Goal: Information Seeking & Learning: Learn about a topic

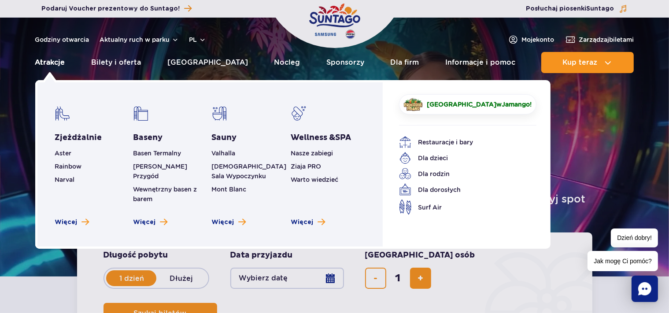
click at [55, 64] on link "Atrakcje" at bounding box center [50, 62] width 30 height 21
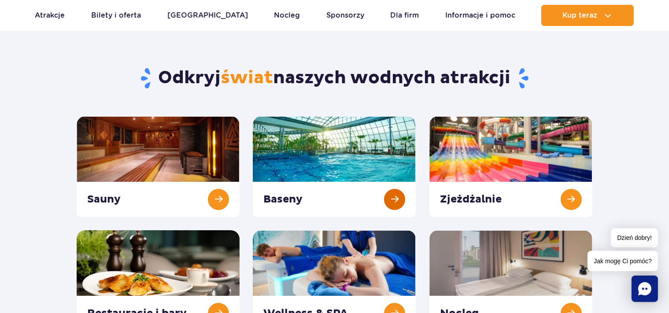
scroll to position [46, 0]
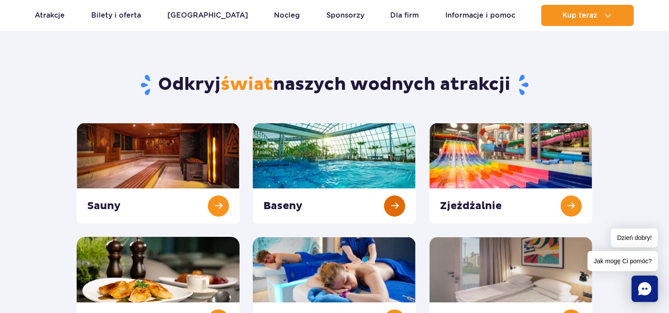
click at [343, 172] on link at bounding box center [334, 173] width 163 height 101
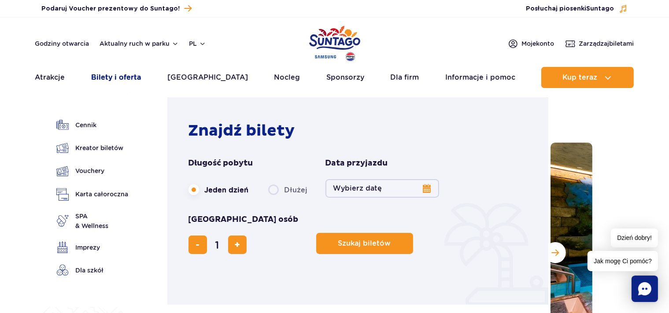
click at [138, 81] on link "Bilety i oferta" at bounding box center [116, 77] width 50 height 21
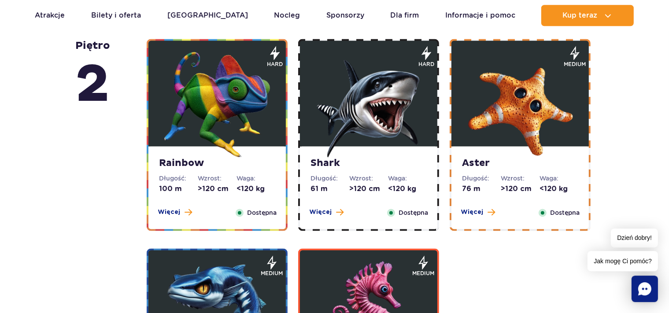
scroll to position [1534, 0]
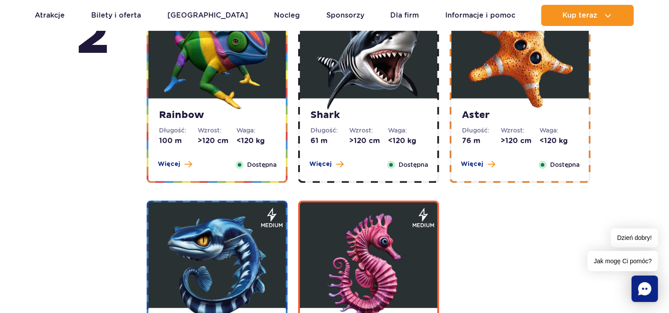
click at [232, 133] on dt "Wzrost:" at bounding box center [217, 130] width 39 height 9
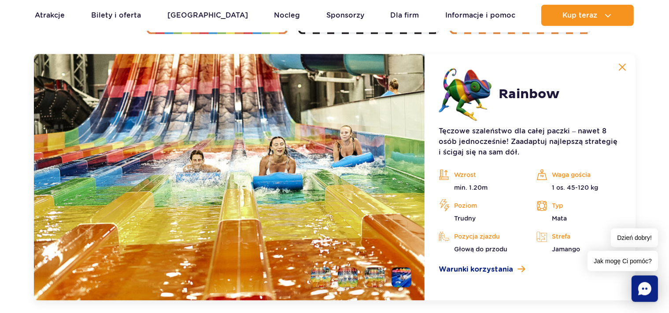
scroll to position [1683, 0]
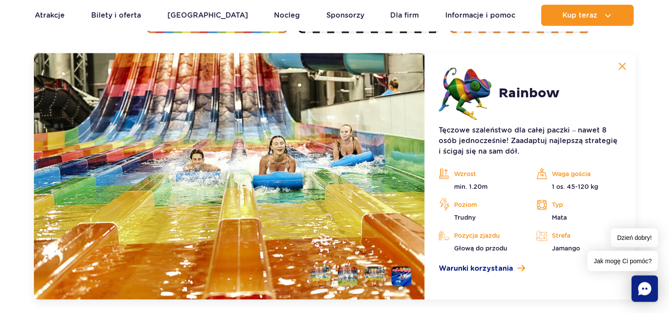
drag, startPoint x: 623, startPoint y: 66, endPoint x: 546, endPoint y: 71, distance: 77.2
click at [623, 66] on img at bounding box center [622, 67] width 8 height 8
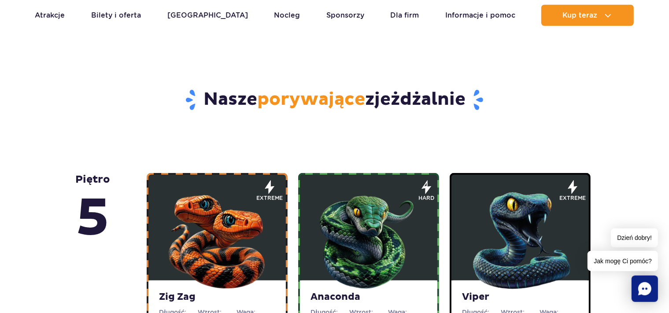
scroll to position [594, 0]
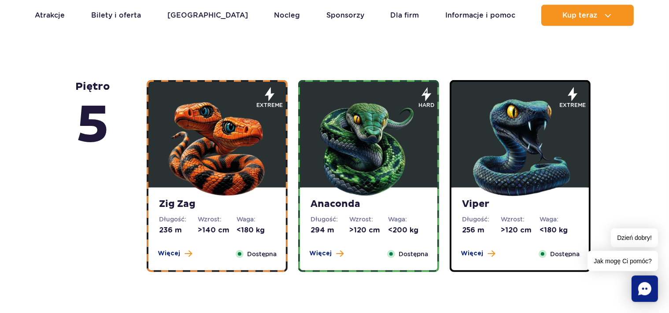
click at [209, 123] on img at bounding box center [217, 146] width 106 height 106
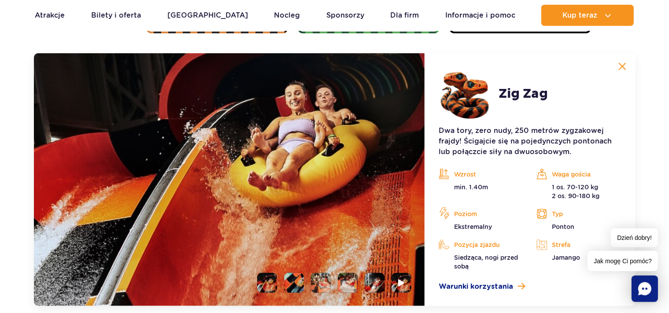
scroll to position [740, 0]
click at [293, 280] on li at bounding box center [294, 283] width 20 height 20
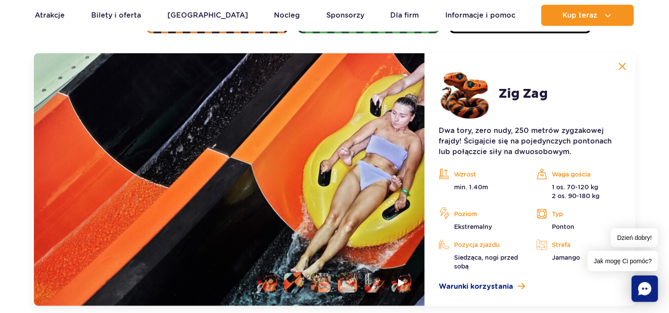
click at [335, 284] on ul at bounding box center [330, 283] width 161 height 20
click at [365, 280] on li at bounding box center [375, 283] width 20 height 20
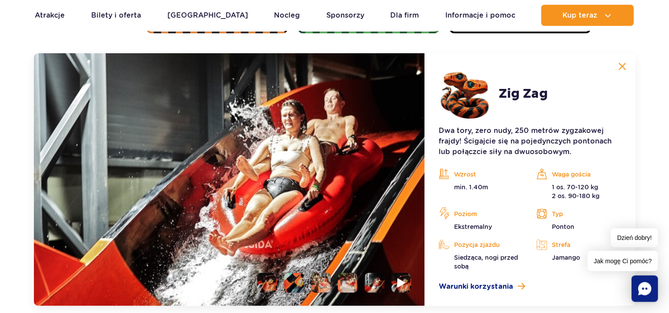
click at [396, 285] on li at bounding box center [401, 283] width 20 height 20
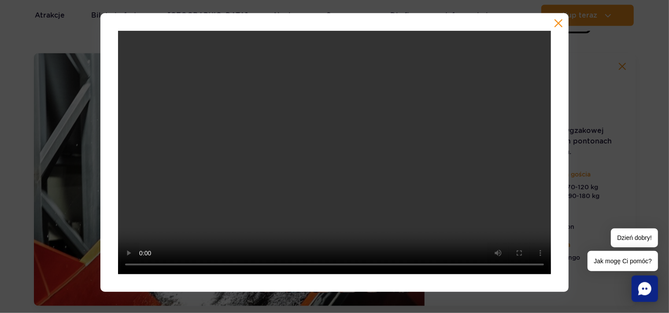
drag, startPoint x: 562, startPoint y: 23, endPoint x: 551, endPoint y: 28, distance: 11.4
click at [561, 23] on button "button" at bounding box center [558, 23] width 9 height 9
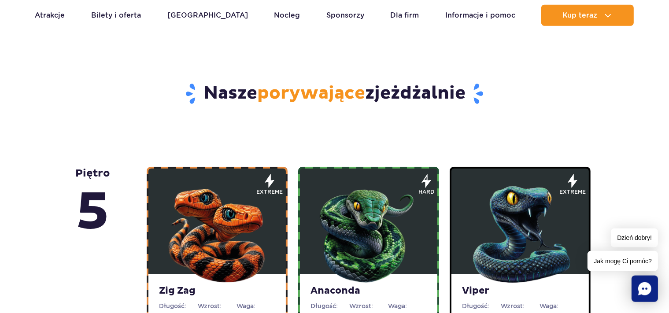
click at [365, 213] on img at bounding box center [369, 233] width 106 height 106
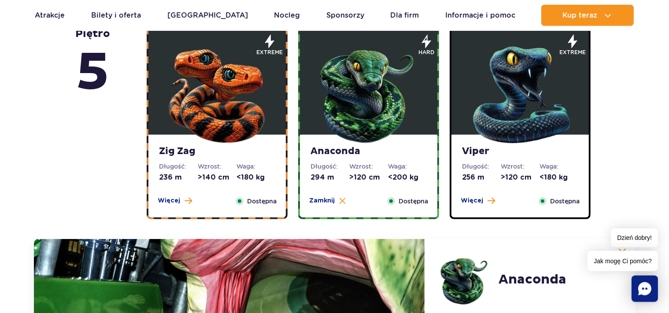
scroll to position [786, 0]
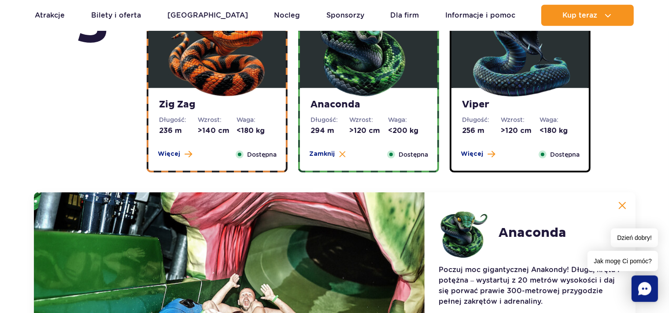
click at [519, 74] on img at bounding box center [520, 46] width 106 height 106
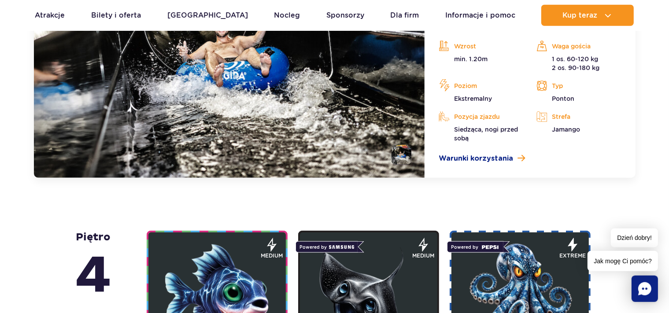
scroll to position [972, 0]
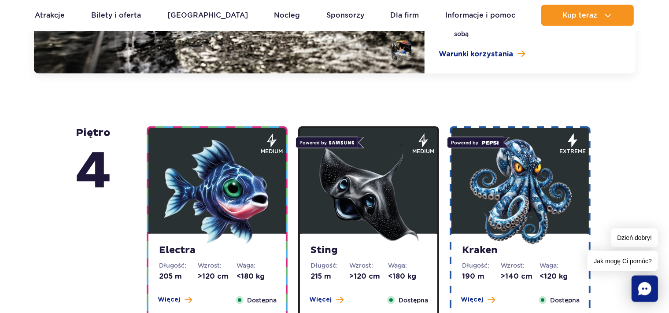
click at [244, 190] on img at bounding box center [217, 192] width 106 height 106
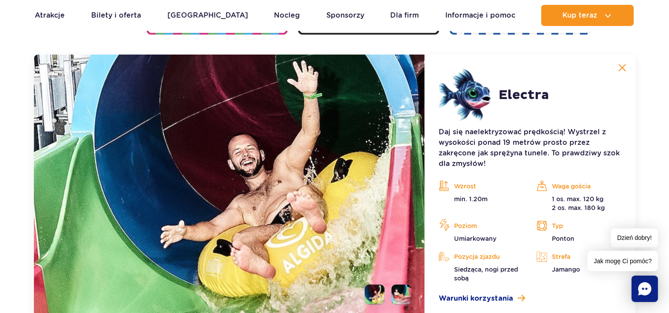
scroll to position [984, 0]
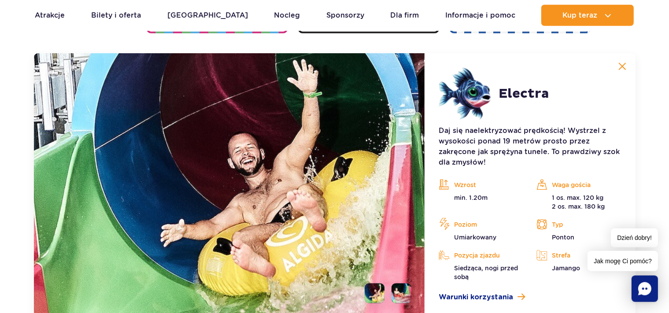
click at [623, 66] on img at bounding box center [622, 67] width 8 height 8
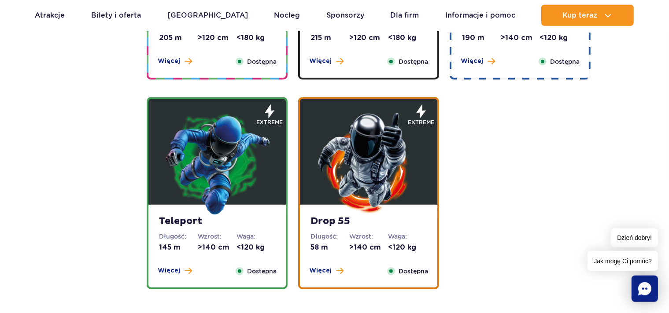
scroll to position [752, 0]
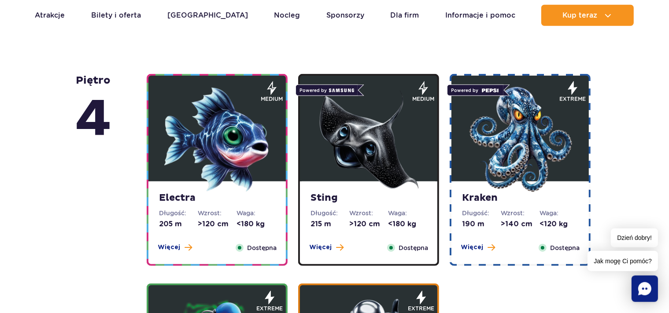
click at [359, 153] on img at bounding box center [369, 140] width 106 height 106
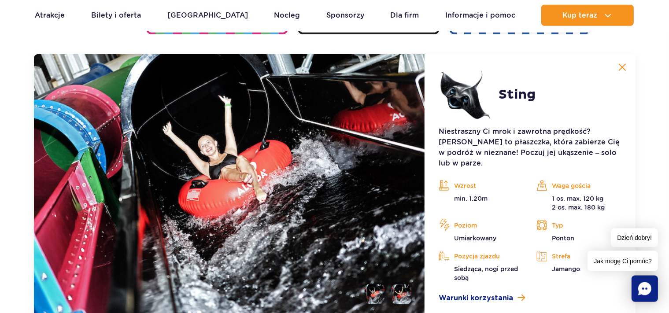
scroll to position [984, 0]
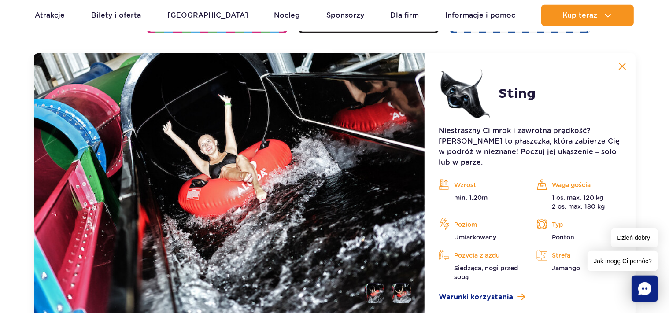
click at [625, 62] on button at bounding box center [622, 67] width 18 height 18
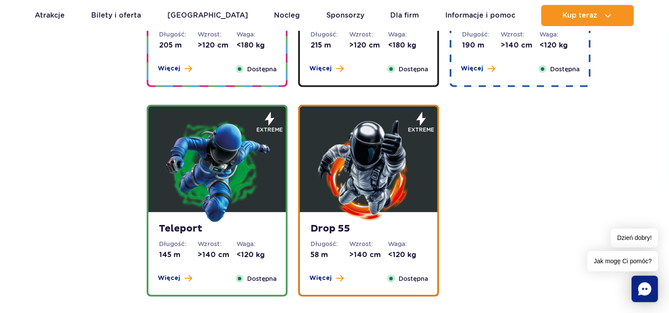
scroll to position [845, 0]
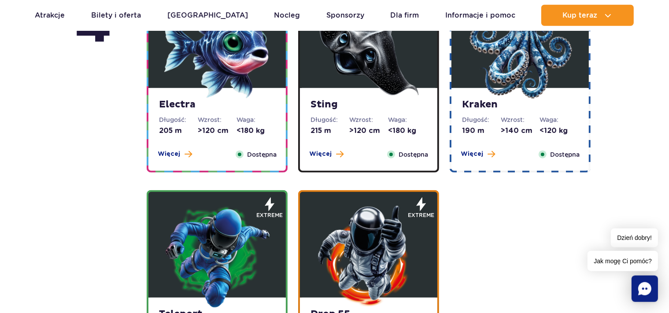
click at [508, 63] on img at bounding box center [520, 46] width 106 height 106
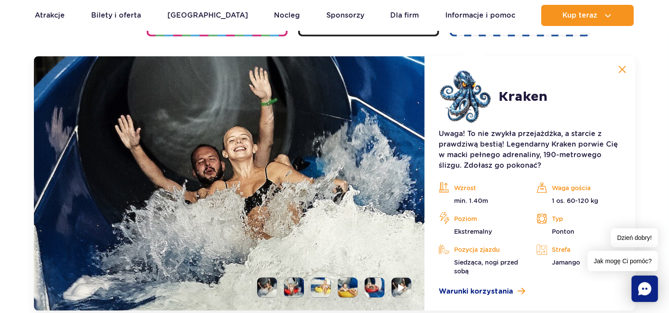
scroll to position [984, 0]
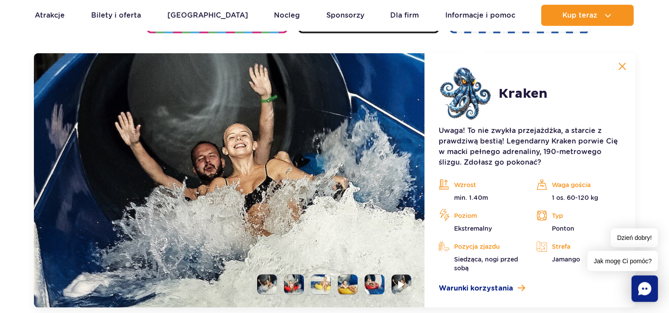
click at [625, 66] on img at bounding box center [622, 67] width 8 height 8
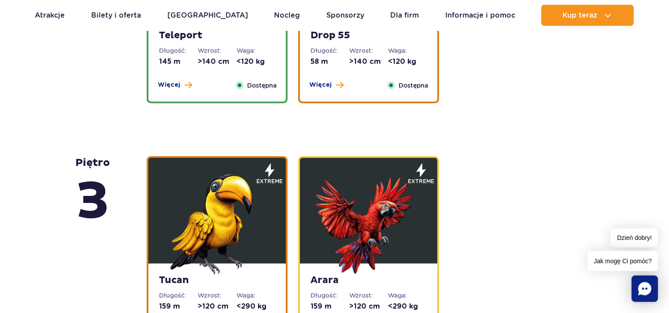
click at [221, 203] on img at bounding box center [217, 222] width 106 height 106
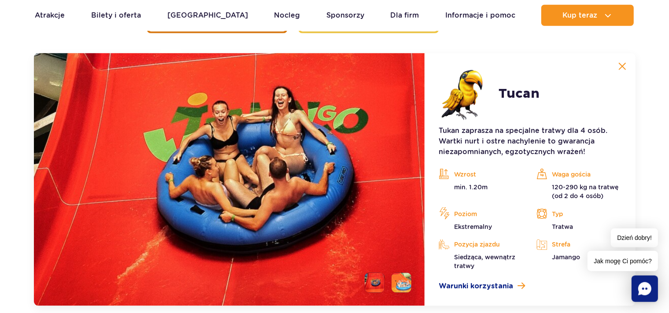
scroll to position [1439, 0]
click at [621, 67] on img at bounding box center [622, 67] width 8 height 8
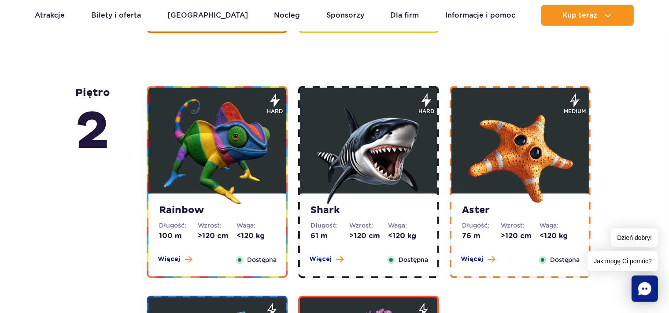
click at [379, 163] on img at bounding box center [369, 152] width 106 height 106
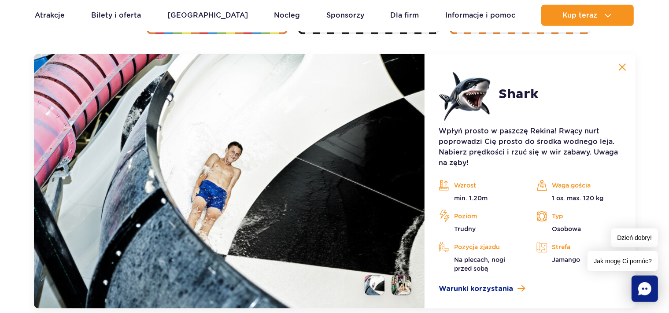
scroll to position [1683, 0]
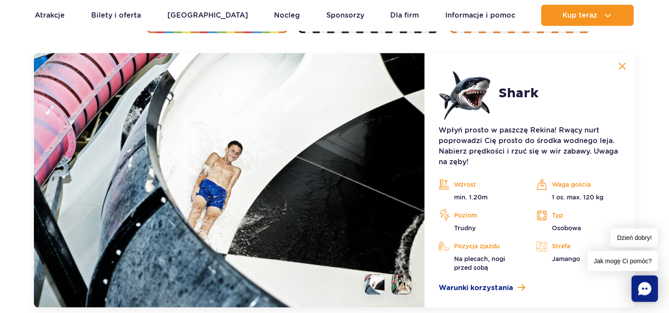
click at [625, 64] on img at bounding box center [622, 67] width 8 height 8
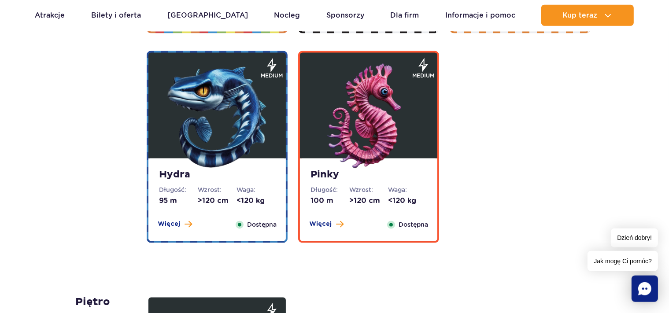
click at [422, 126] on figure at bounding box center [368, 106] width 137 height 106
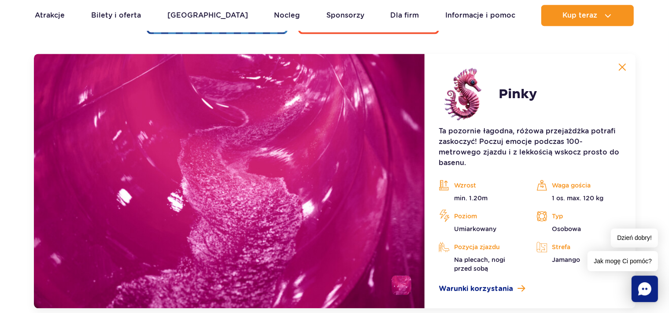
scroll to position [1893, 0]
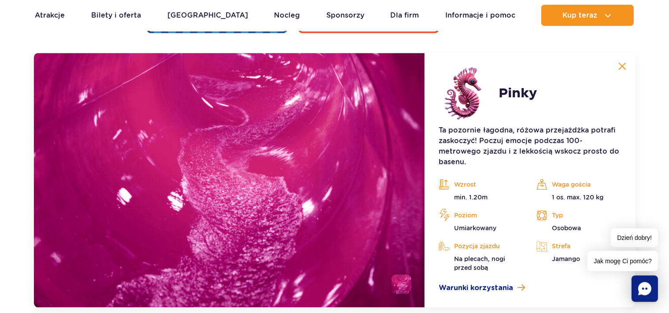
click at [622, 65] on img at bounding box center [622, 67] width 8 height 8
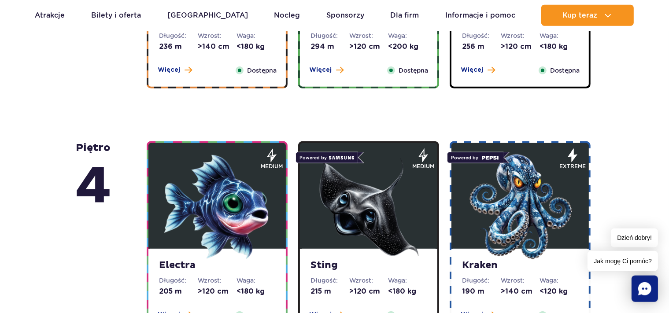
scroll to position [545, 0]
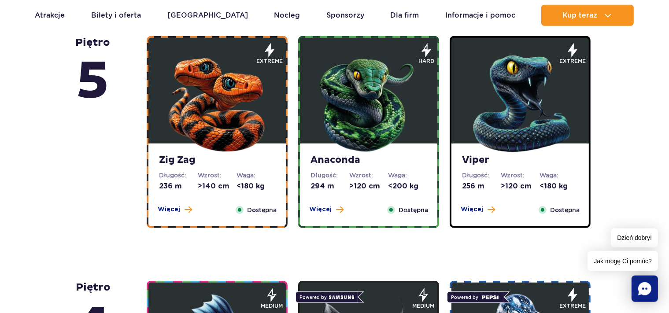
click at [223, 149] on img at bounding box center [217, 102] width 106 height 106
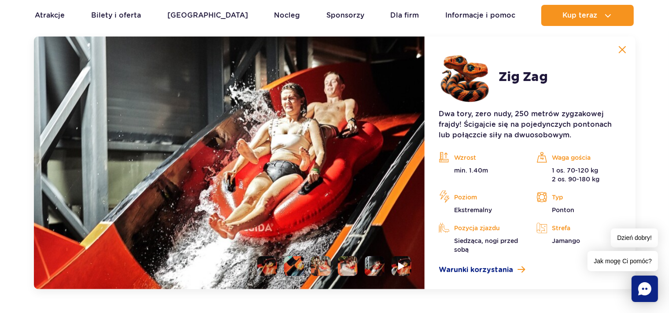
scroll to position [740, 0]
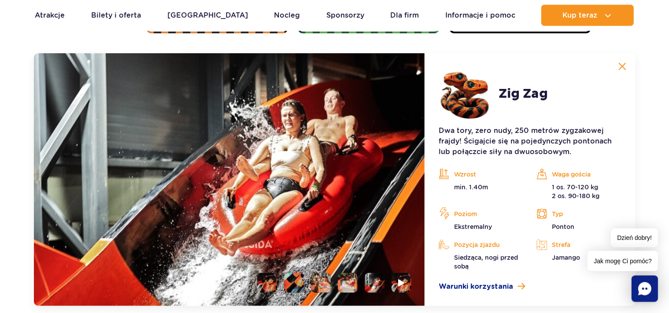
drag, startPoint x: 622, startPoint y: 68, endPoint x: 666, endPoint y: 81, distance: 45.7
click at [622, 68] on img at bounding box center [622, 67] width 8 height 8
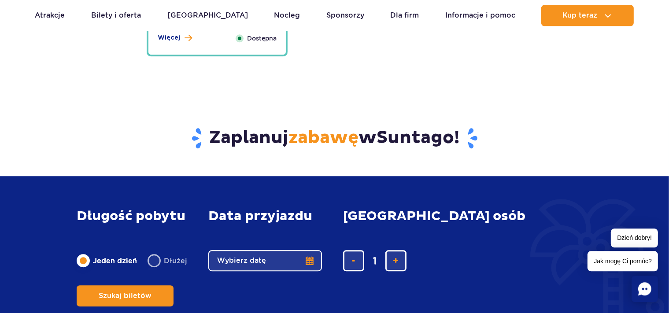
scroll to position [2127, 0]
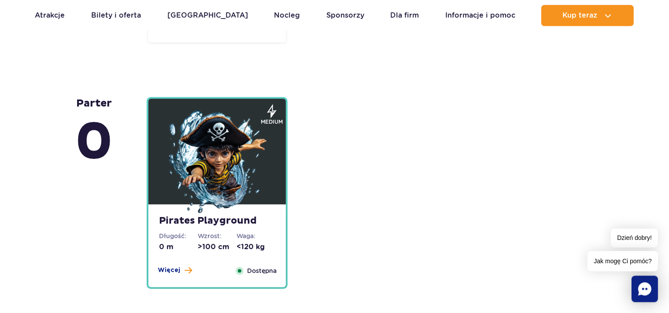
click at [228, 147] on img at bounding box center [217, 163] width 106 height 106
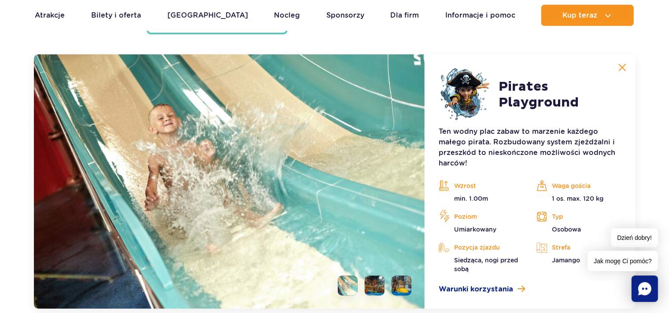
scroll to position [2383, 0]
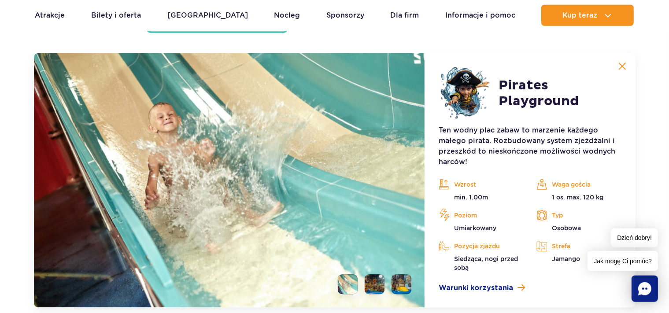
click at [623, 65] on img at bounding box center [622, 67] width 8 height 8
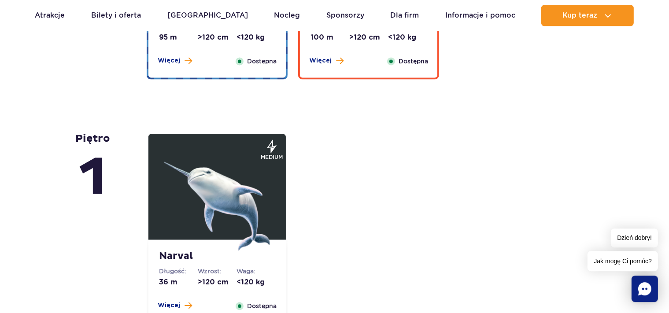
scroll to position [1732, 0]
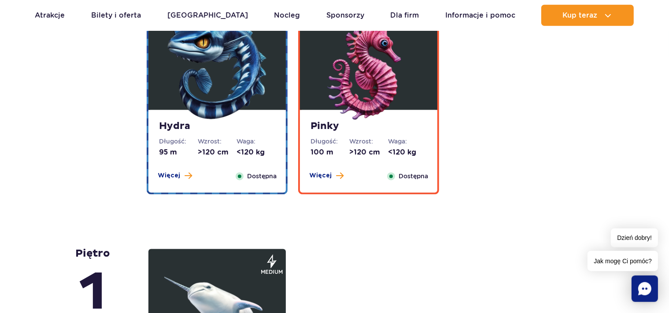
click at [237, 93] on img at bounding box center [217, 68] width 106 height 106
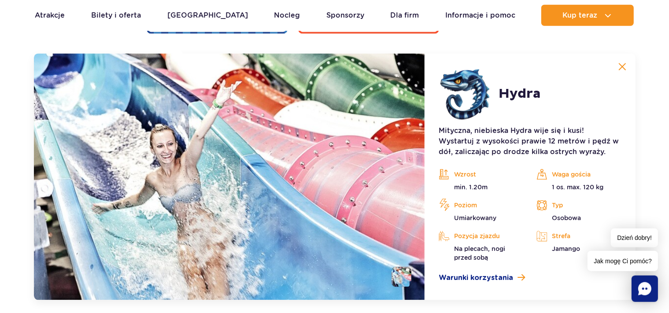
scroll to position [1893, 0]
click at [570, 77] on article "Hydra Mityczna, niebieska Hydra wije się i kusi! Wystartuj z wysokości prawie 1…" at bounding box center [529, 176] width 210 height 247
click at [623, 65] on img at bounding box center [622, 67] width 8 height 8
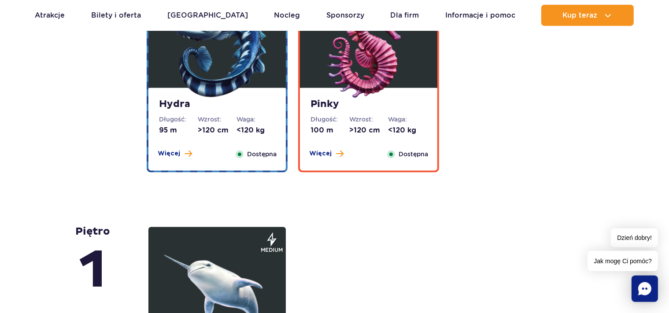
click at [360, 103] on strong "Pinky" at bounding box center [368, 105] width 116 height 12
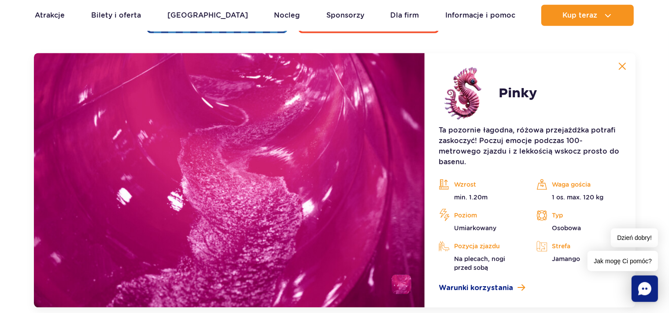
click at [620, 66] on img at bounding box center [622, 67] width 8 height 8
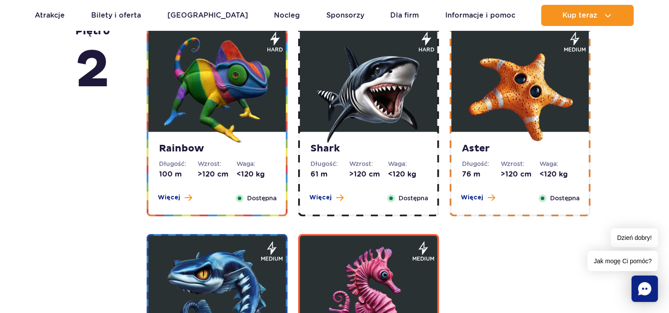
scroll to position [1428, 0]
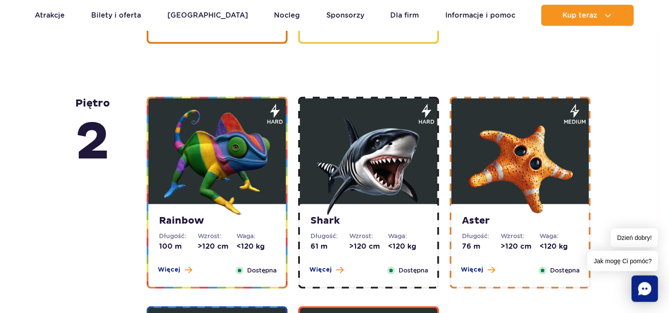
click at [550, 173] on img at bounding box center [520, 163] width 106 height 106
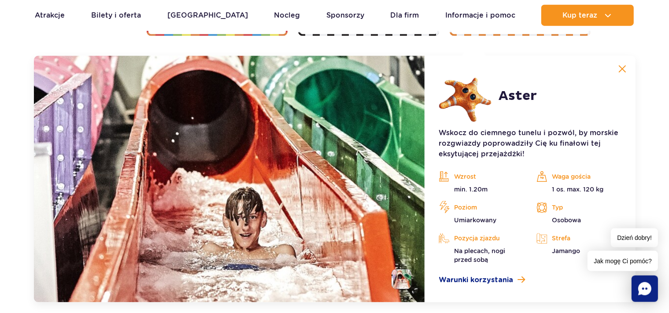
scroll to position [1683, 0]
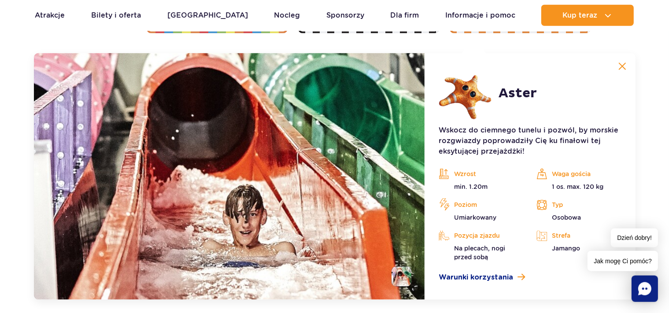
click at [623, 64] on img at bounding box center [622, 67] width 8 height 8
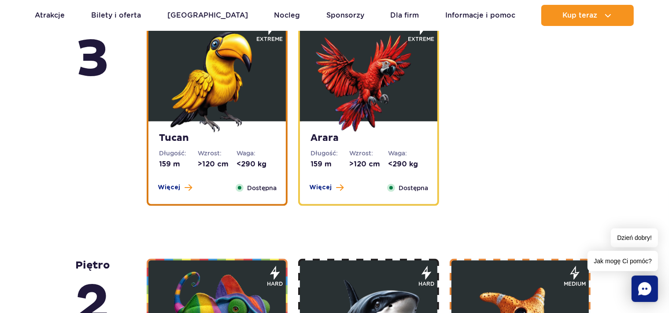
scroll to position [1219, 0]
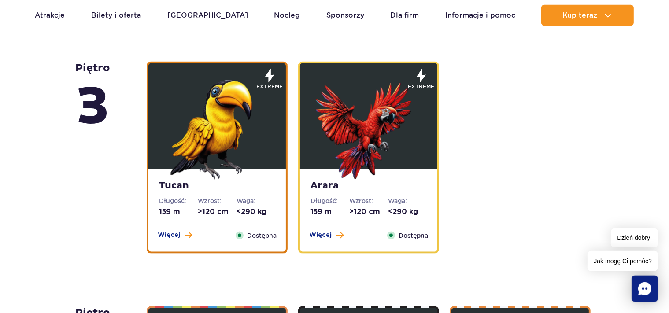
click at [385, 146] on img at bounding box center [369, 127] width 106 height 106
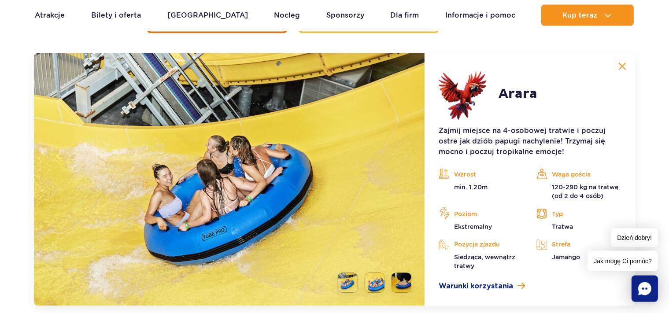
scroll to position [1439, 0]
click at [624, 63] on img at bounding box center [622, 67] width 8 height 8
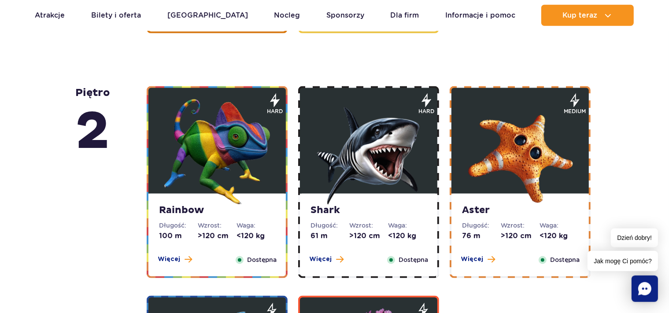
click at [229, 149] on img at bounding box center [217, 152] width 106 height 106
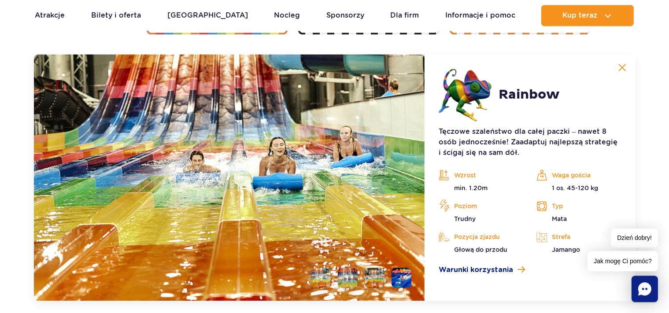
scroll to position [1683, 0]
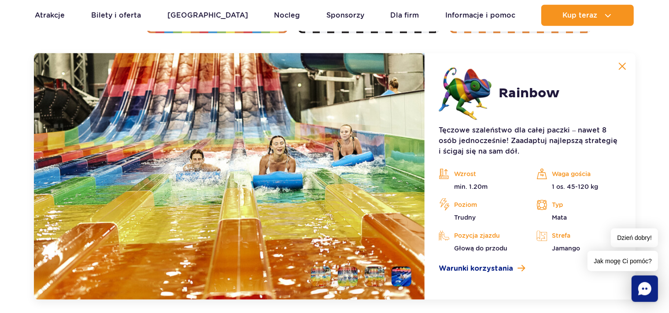
click at [623, 63] on img at bounding box center [622, 67] width 8 height 8
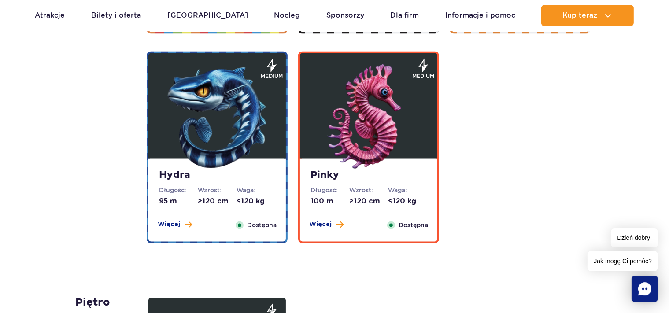
scroll to position [1498, 0]
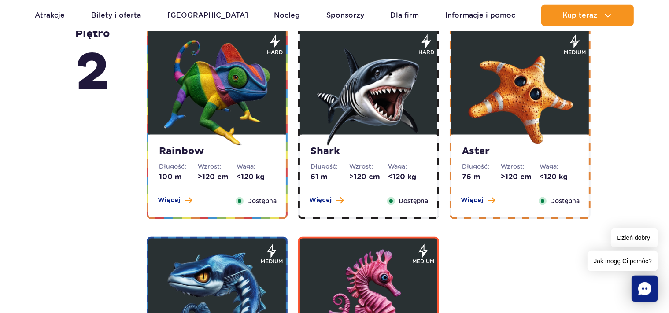
click at [378, 113] on img at bounding box center [369, 93] width 106 height 106
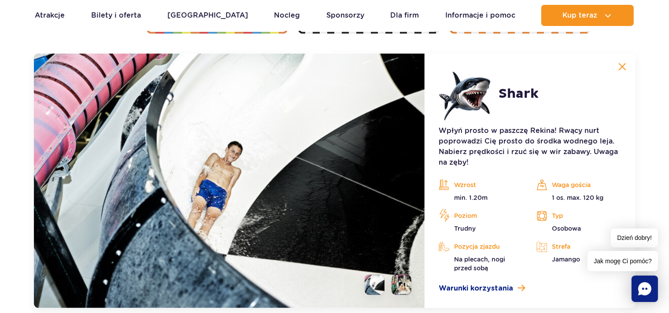
scroll to position [1683, 0]
click at [625, 66] on img at bounding box center [622, 67] width 8 height 8
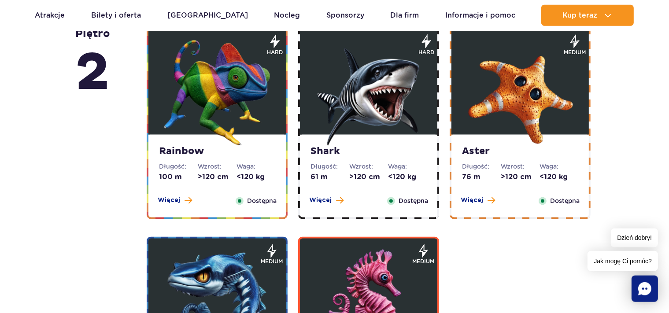
click at [520, 111] on img at bounding box center [520, 93] width 106 height 106
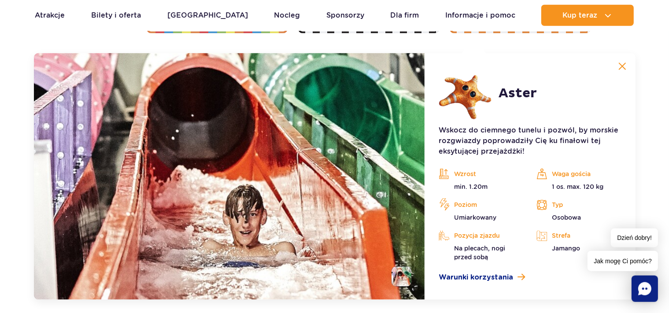
drag, startPoint x: 626, startPoint y: 66, endPoint x: 621, endPoint y: 68, distance: 5.3
click at [626, 66] on img at bounding box center [622, 67] width 8 height 8
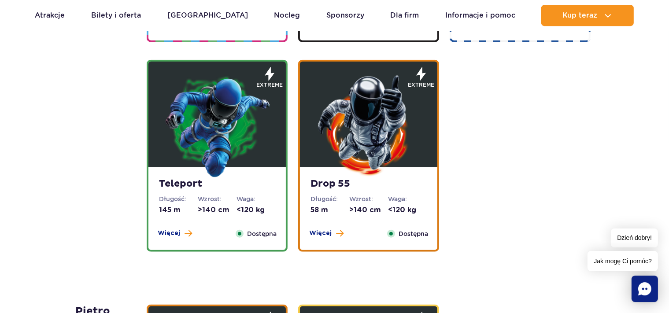
scroll to position [986, 0]
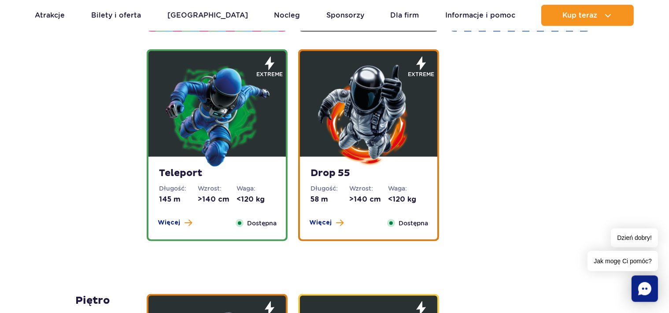
click at [192, 101] on img at bounding box center [217, 115] width 106 height 106
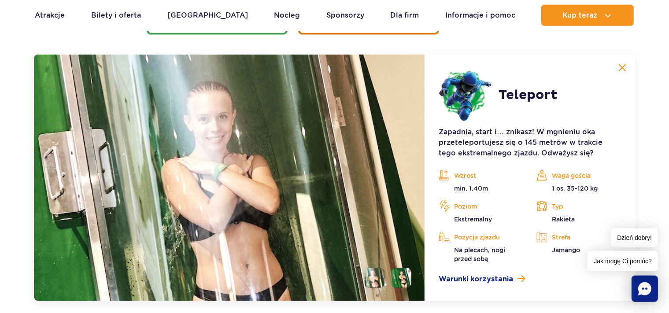
scroll to position [1194, 0]
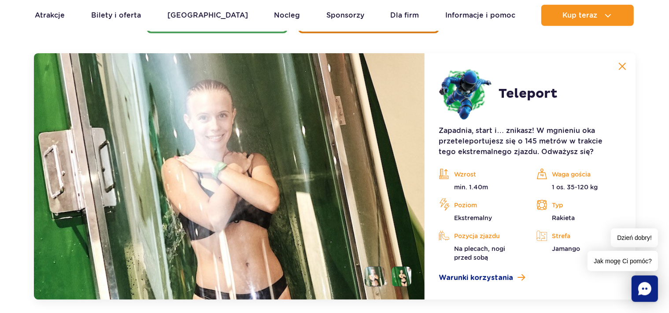
click at [622, 66] on img at bounding box center [622, 67] width 8 height 8
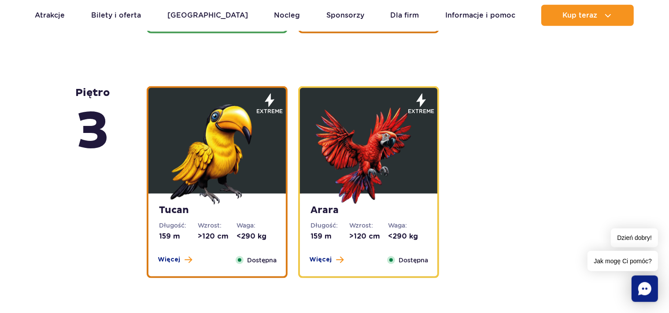
click at [374, 143] on img at bounding box center [369, 152] width 106 height 106
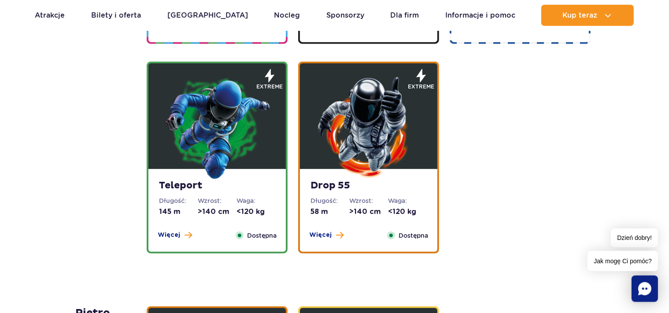
click at [413, 140] on img at bounding box center [369, 127] width 106 height 106
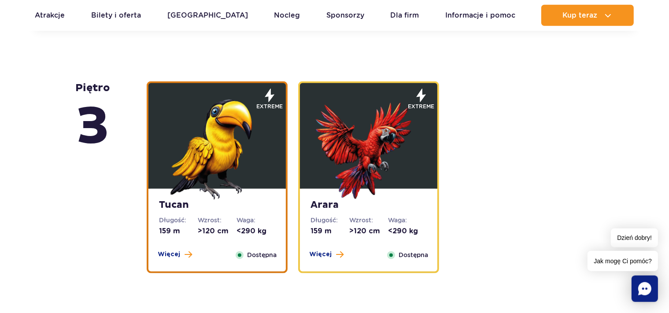
scroll to position [1287, 0]
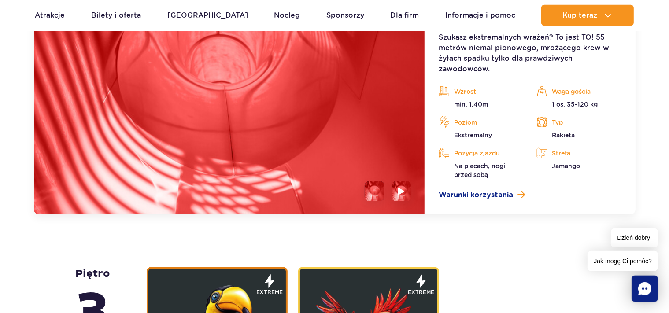
click at [403, 190] on img at bounding box center [401, 192] width 7 height 8
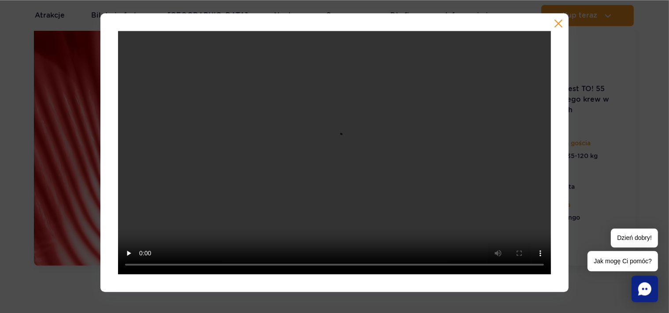
scroll to position [1148, 0]
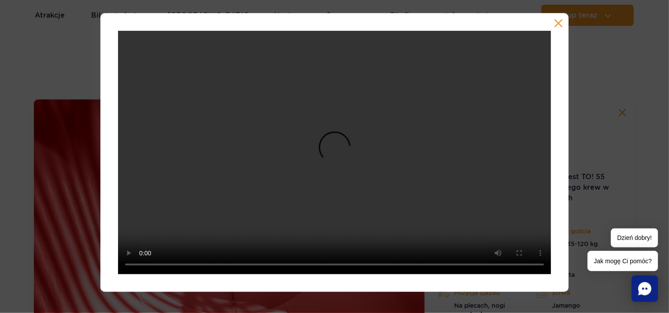
click at [558, 22] on button "button" at bounding box center [558, 23] width 9 height 9
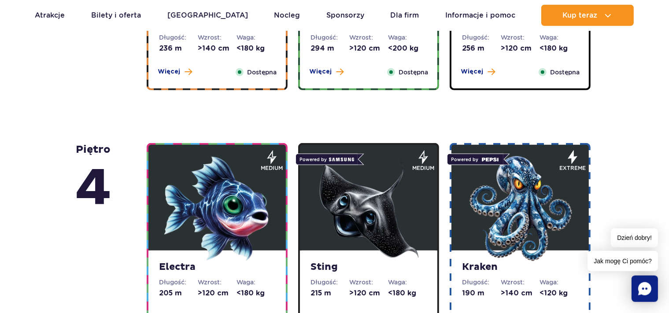
click at [418, 184] on img at bounding box center [369, 209] width 106 height 106
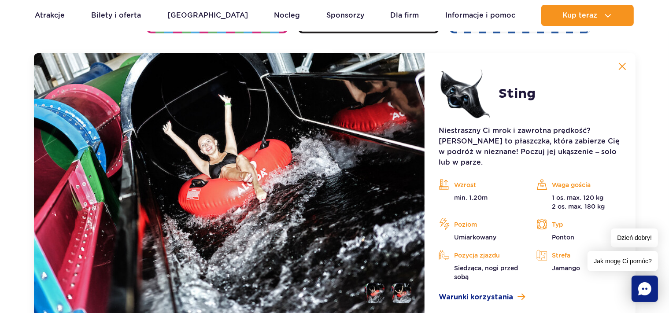
scroll to position [984, 0]
click at [624, 63] on img at bounding box center [622, 67] width 8 height 8
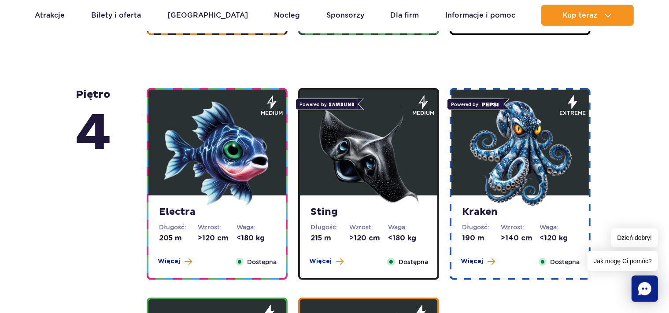
scroll to position [752, 0]
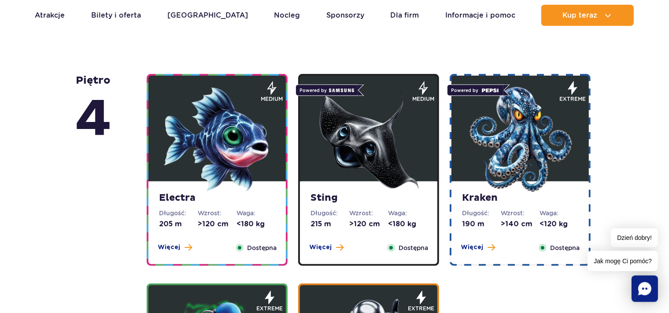
click at [511, 160] on img at bounding box center [520, 140] width 106 height 106
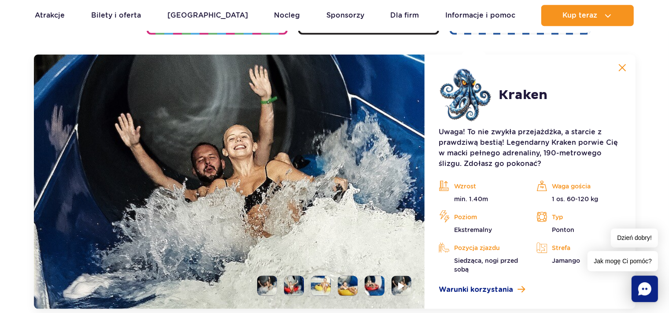
scroll to position [984, 0]
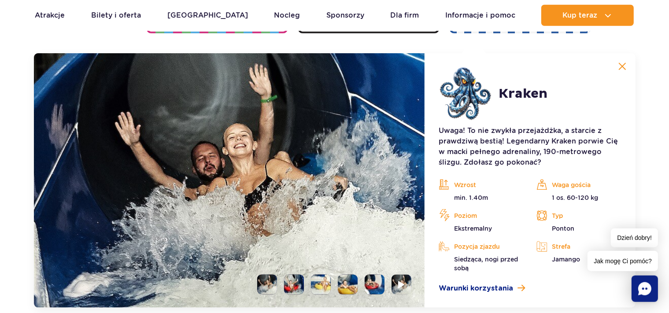
click at [626, 65] on button at bounding box center [622, 67] width 18 height 18
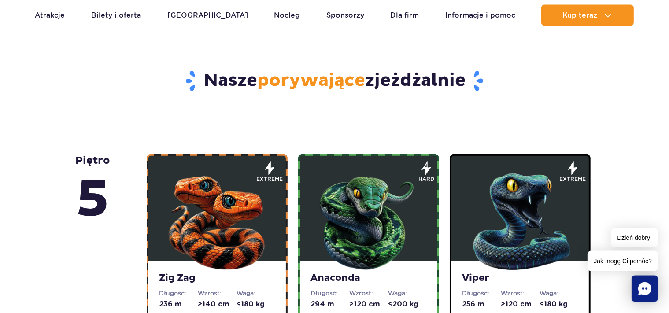
scroll to position [0, 0]
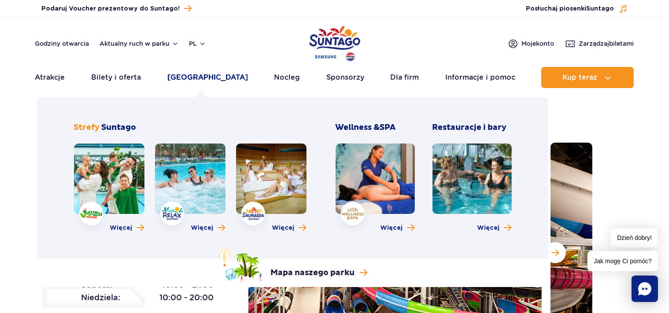
drag, startPoint x: 208, startPoint y: 76, endPoint x: 214, endPoint y: 76, distance: 6.6
click at [208, 76] on link "[GEOGRAPHIC_DATA]" at bounding box center [207, 77] width 81 height 21
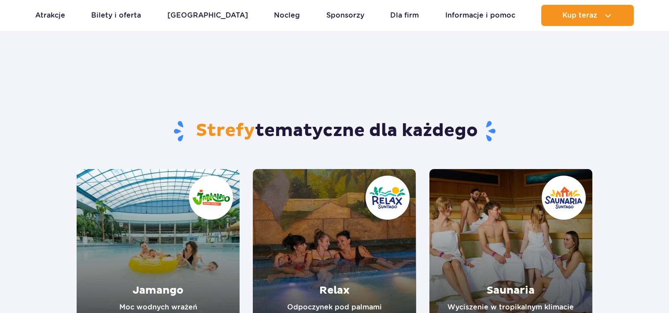
scroll to position [93, 0]
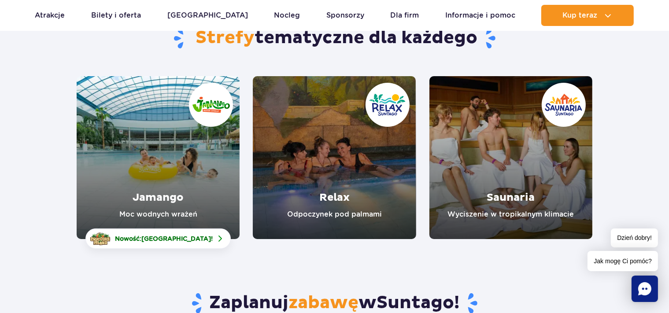
click at [179, 154] on link "Jamango" at bounding box center [158, 157] width 163 height 163
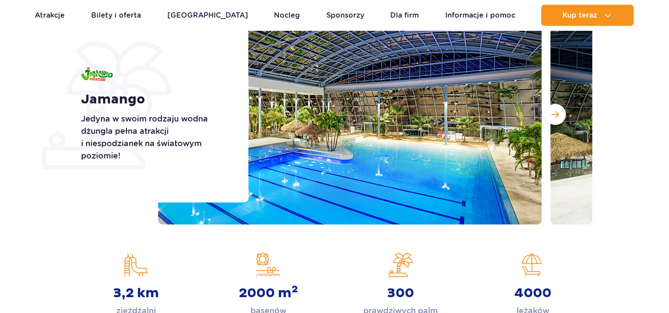
scroll to position [139, 0]
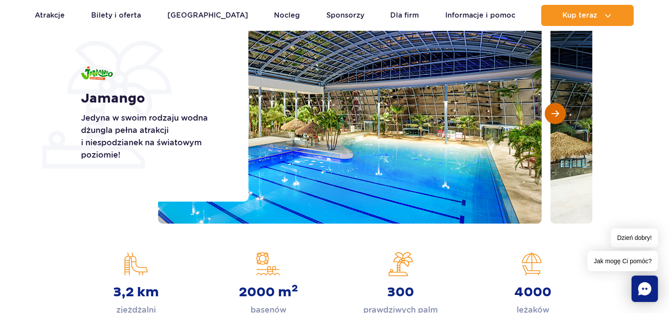
click at [557, 120] on button "Następny slajd" at bounding box center [555, 113] width 21 height 21
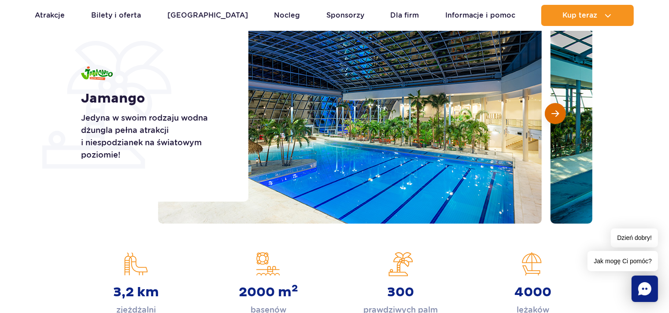
click at [557, 120] on button "Następny slajd" at bounding box center [555, 113] width 21 height 21
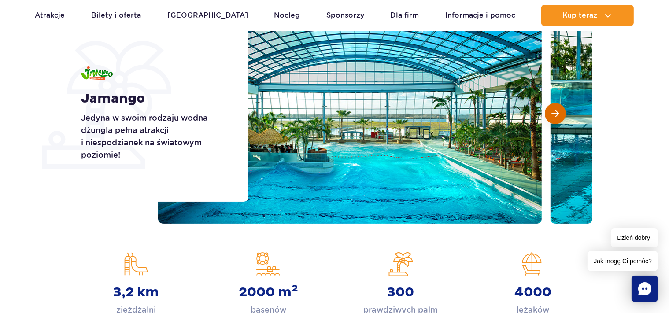
click at [557, 120] on button "Następny slajd" at bounding box center [555, 113] width 21 height 21
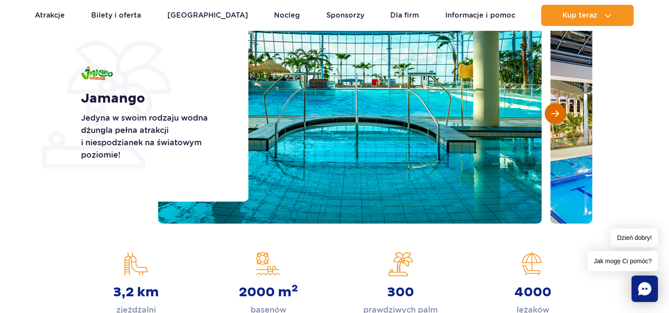
click at [557, 120] on button "Następny slajd" at bounding box center [555, 113] width 21 height 21
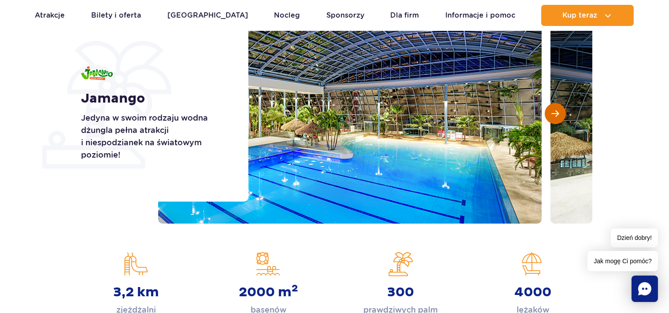
click at [557, 119] on button "Następny slajd" at bounding box center [555, 113] width 21 height 21
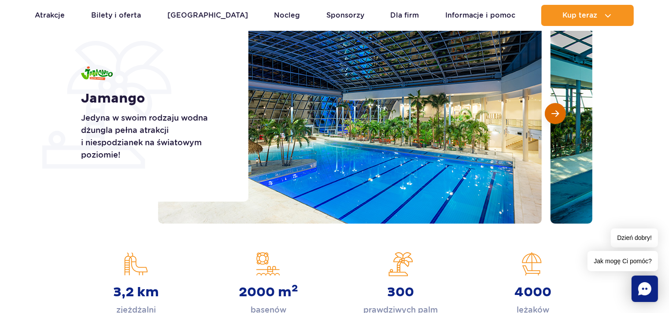
click at [557, 119] on button "Następny slajd" at bounding box center [555, 113] width 21 height 21
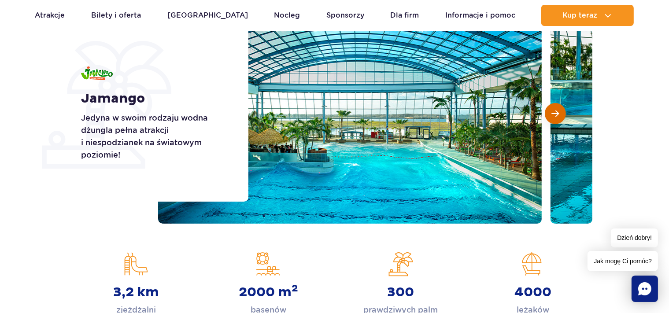
click at [557, 119] on button "Następny slajd" at bounding box center [555, 113] width 21 height 21
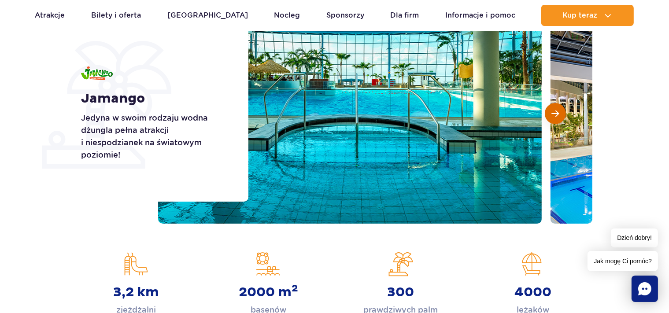
click at [557, 119] on button "Następny slajd" at bounding box center [555, 113] width 21 height 21
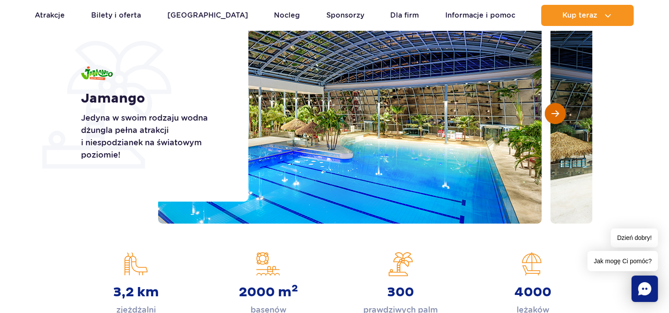
click at [557, 119] on button "Następny slajd" at bounding box center [555, 113] width 21 height 21
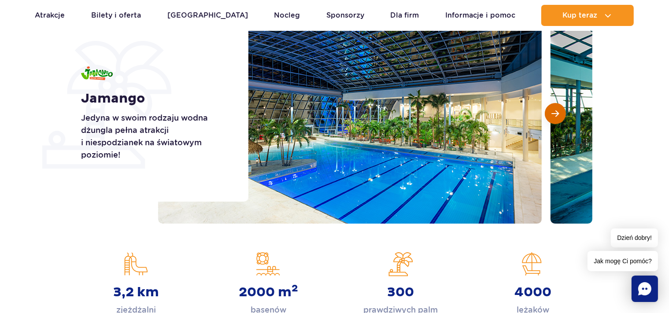
click at [557, 119] on button "Następny slajd" at bounding box center [555, 113] width 21 height 21
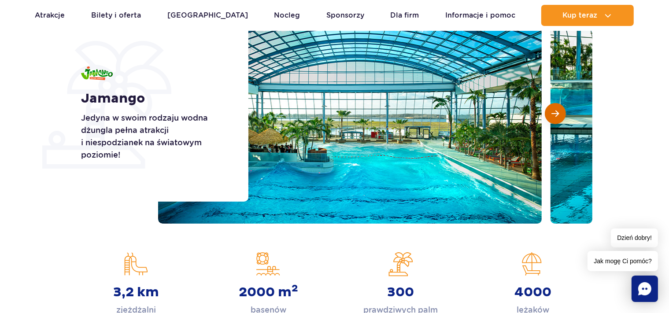
click at [557, 119] on button "Następny slajd" at bounding box center [555, 113] width 21 height 21
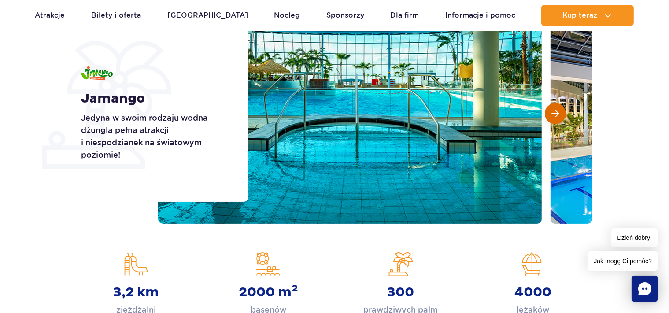
click at [557, 119] on button "Następny slajd" at bounding box center [555, 113] width 21 height 21
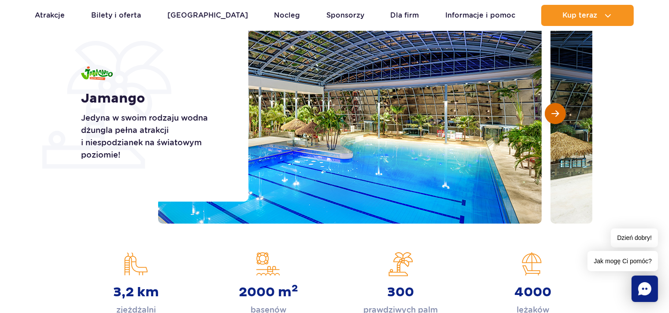
click at [557, 119] on button "Następny slajd" at bounding box center [555, 113] width 21 height 21
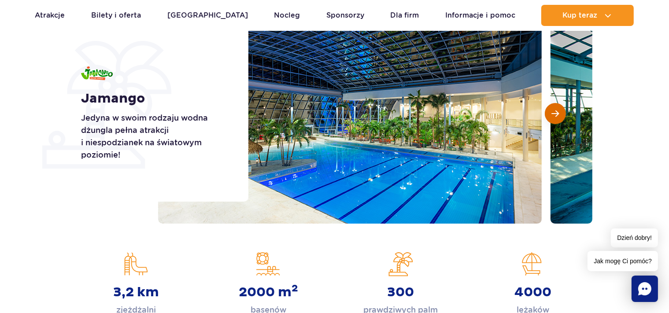
click at [557, 119] on button "Następny slajd" at bounding box center [555, 113] width 21 height 21
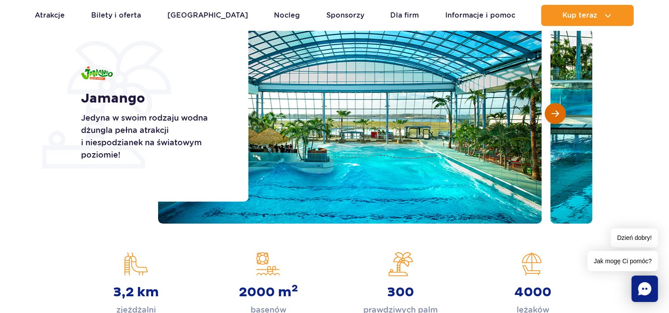
click at [557, 119] on button "Następny slajd" at bounding box center [555, 113] width 21 height 21
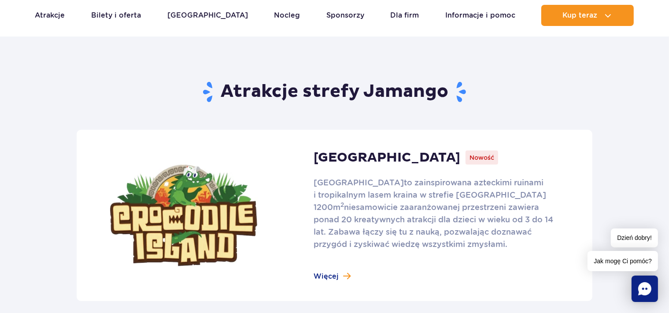
scroll to position [325, 0]
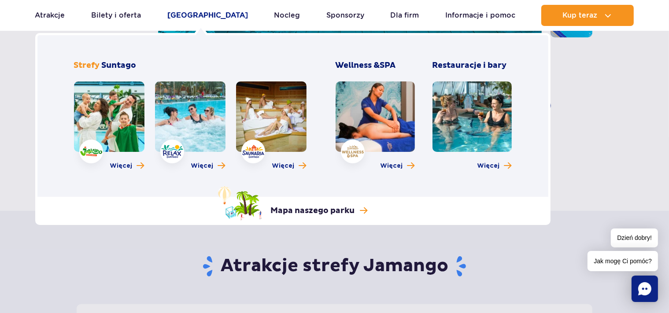
click at [209, 17] on link "[GEOGRAPHIC_DATA]" at bounding box center [207, 15] width 81 height 21
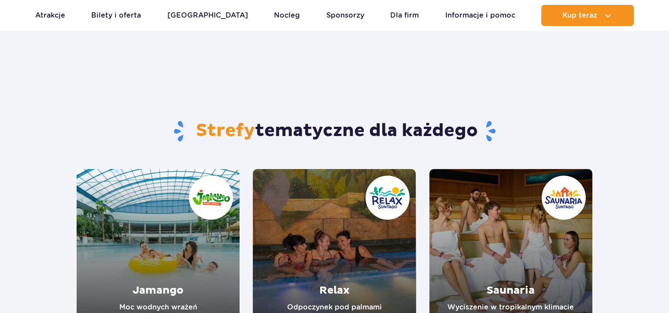
scroll to position [186, 0]
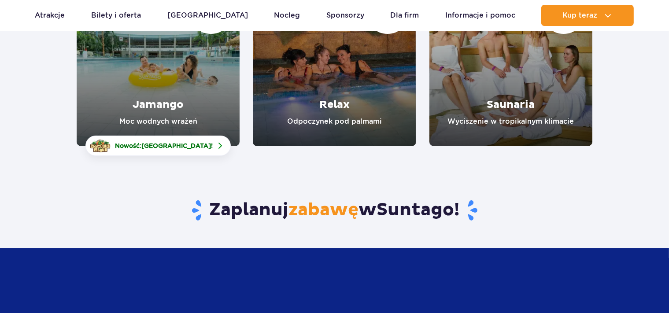
click at [152, 72] on link "Jamango" at bounding box center [158, 64] width 163 height 163
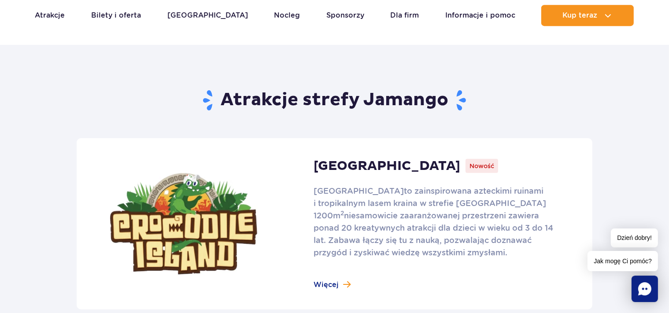
scroll to position [511, 0]
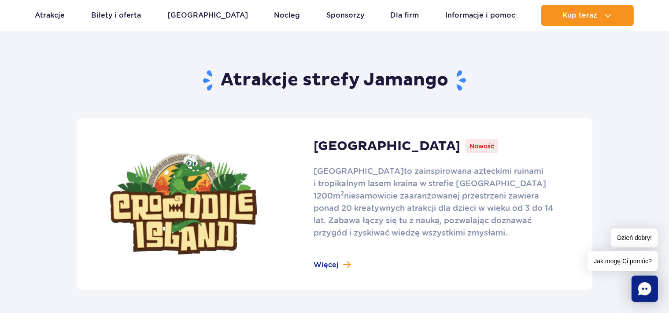
drag, startPoint x: 334, startPoint y: 264, endPoint x: 348, endPoint y: 255, distance: 16.6
click at [334, 263] on link at bounding box center [335, 203] width 516 height 171
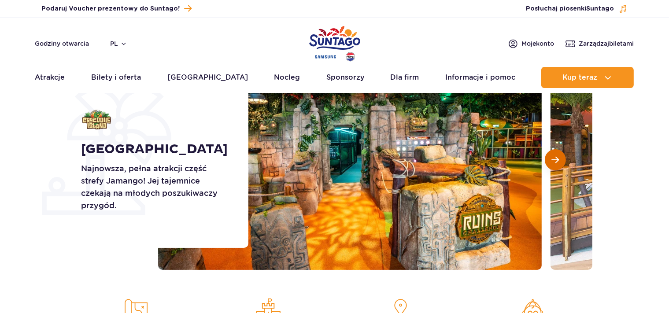
scroll to position [93, 0]
click at [555, 162] on span "Następny slajd" at bounding box center [555, 160] width 7 height 8
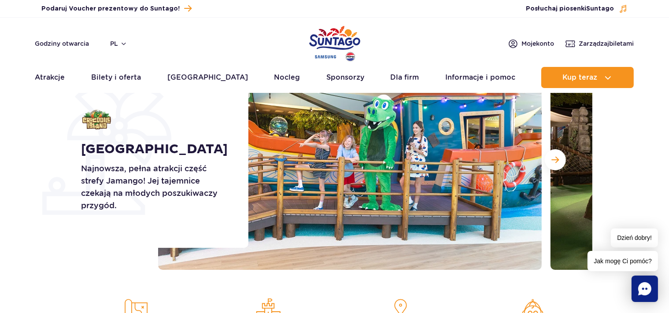
scroll to position [46, 0]
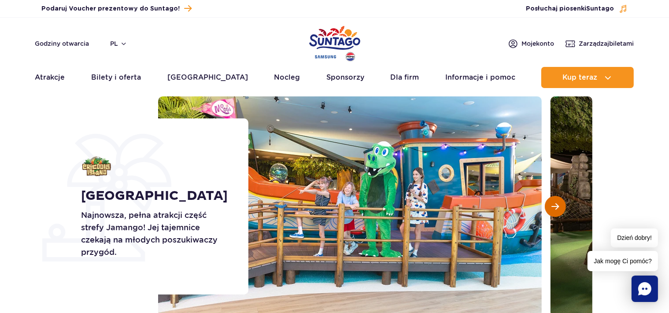
click at [554, 207] on span "Następny slajd" at bounding box center [555, 207] width 7 height 8
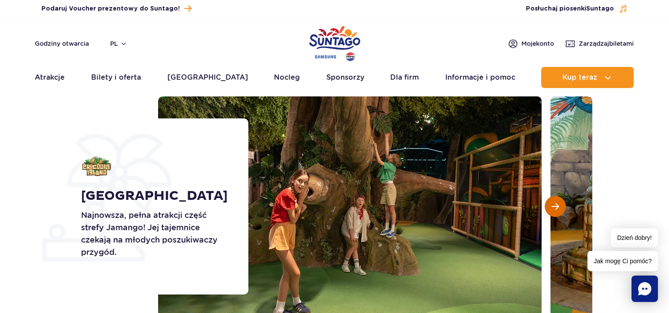
click at [554, 207] on span "Następny slajd" at bounding box center [555, 207] width 7 height 8
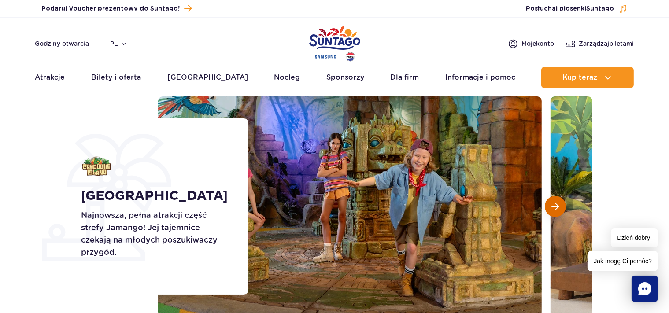
click at [554, 207] on span "Następny slajd" at bounding box center [555, 207] width 7 height 8
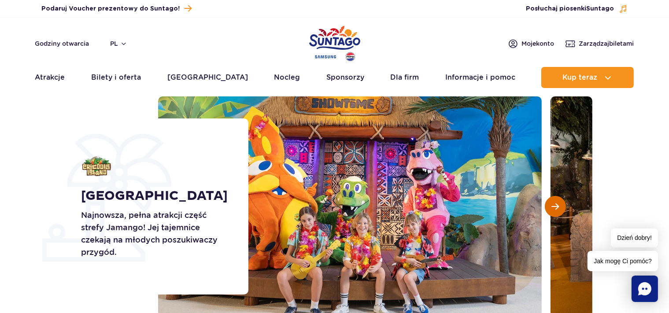
click at [554, 207] on span "Następny slajd" at bounding box center [555, 207] width 7 height 8
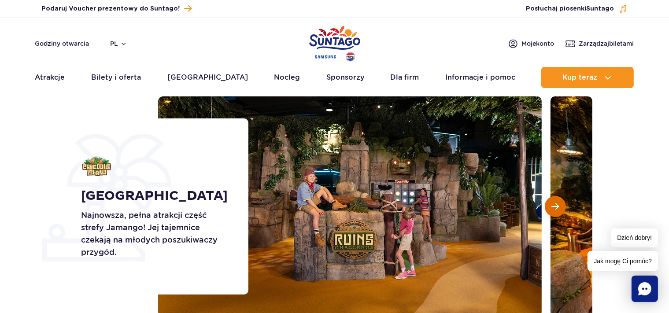
click at [554, 207] on span "Następny slajd" at bounding box center [555, 207] width 7 height 8
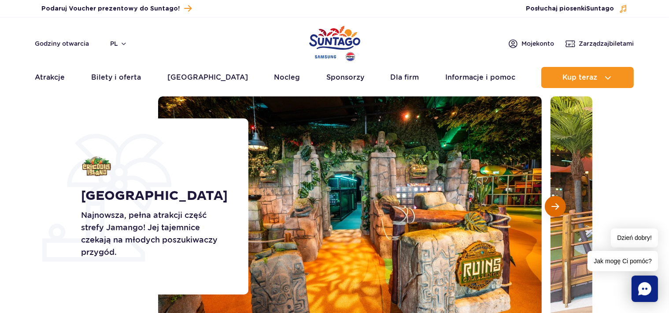
click at [554, 207] on span "Następny slajd" at bounding box center [555, 207] width 7 height 8
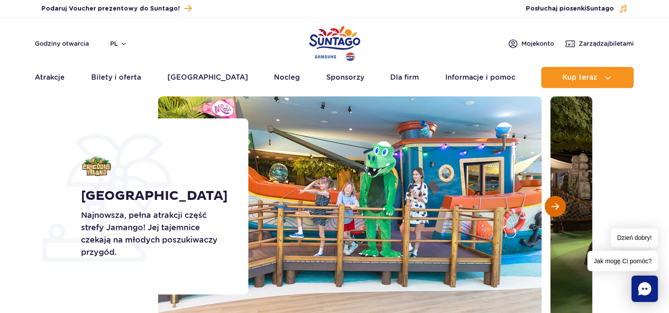
click at [554, 207] on span "Następny slajd" at bounding box center [555, 207] width 7 height 8
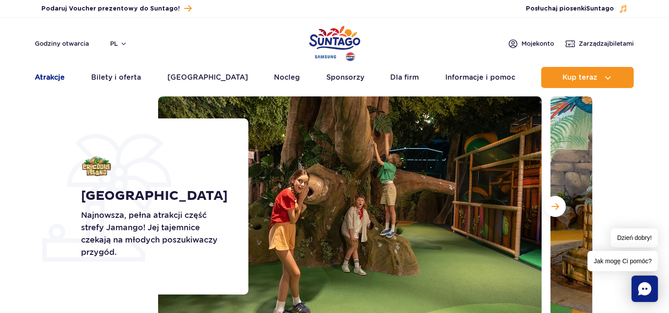
click at [58, 80] on link "Atrakcje" at bounding box center [50, 77] width 30 height 21
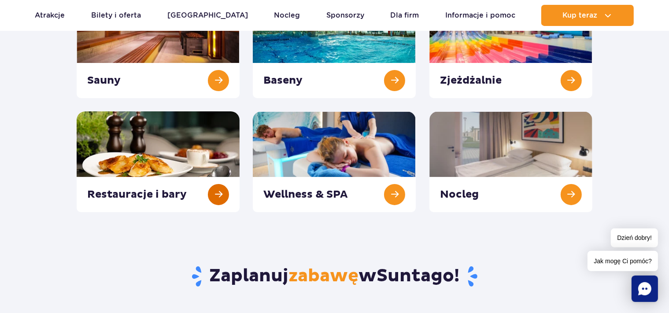
scroll to position [139, 0]
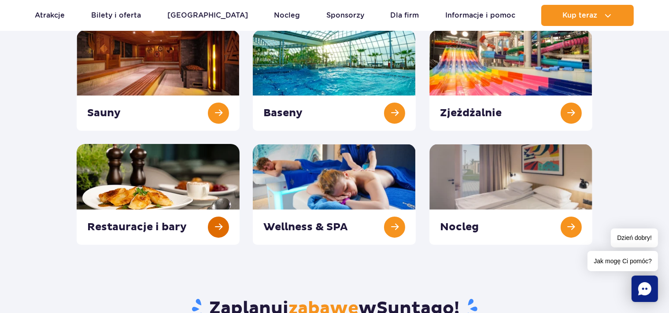
click at [191, 184] on link at bounding box center [158, 194] width 163 height 101
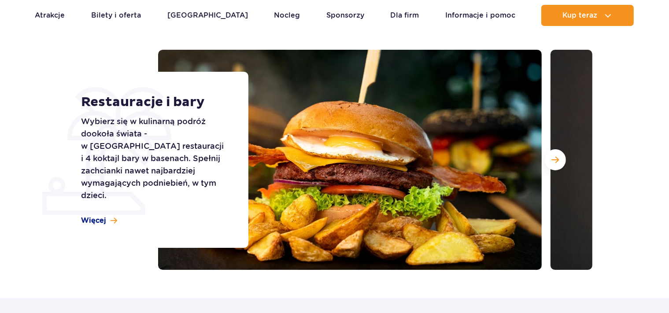
scroll to position [93, 0]
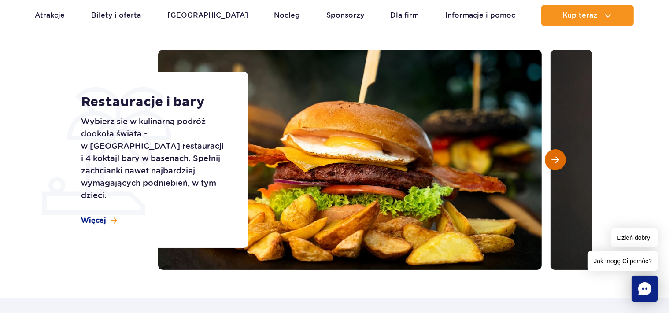
click at [548, 159] on button "Następny slajd" at bounding box center [555, 159] width 21 height 21
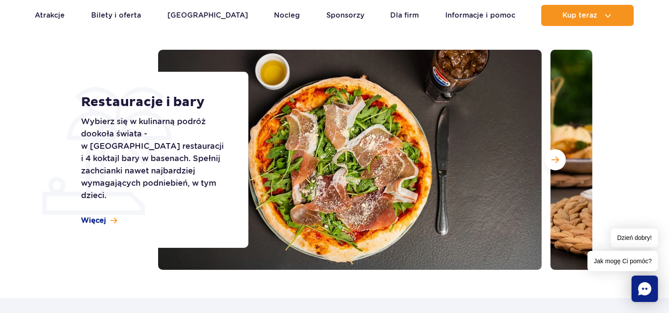
click at [320, 184] on img at bounding box center [349, 160] width 383 height 220
click at [88, 216] on span "Więcej" at bounding box center [93, 221] width 25 height 10
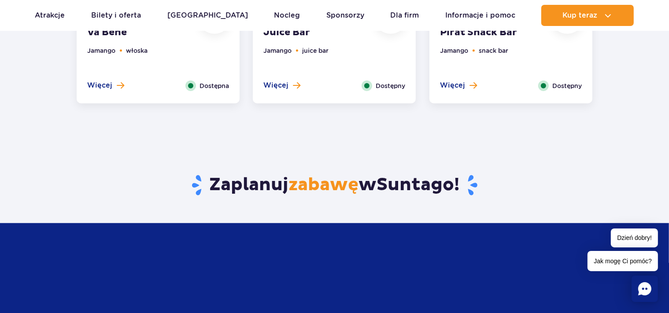
scroll to position [716, 0]
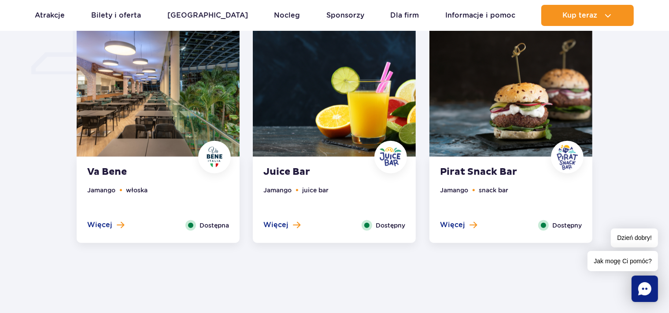
click at [500, 132] on img at bounding box center [510, 88] width 163 height 138
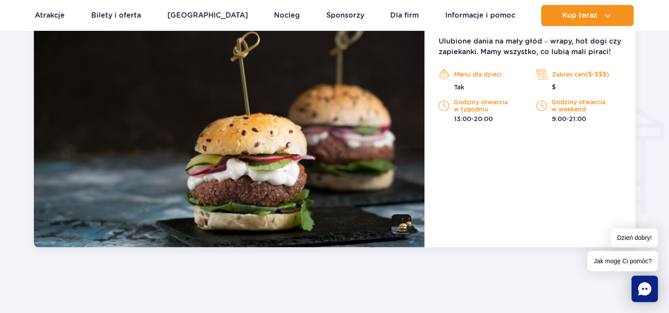
scroll to position [973, 0]
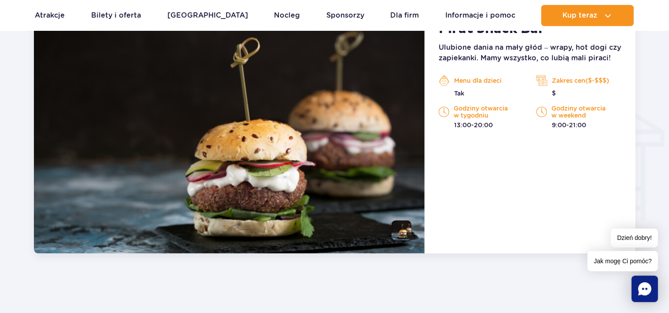
click at [469, 78] on p "Menu dla dzieci" at bounding box center [480, 80] width 85 height 13
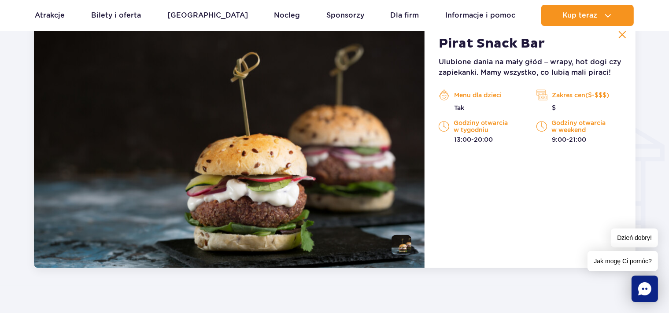
scroll to position [880, 0]
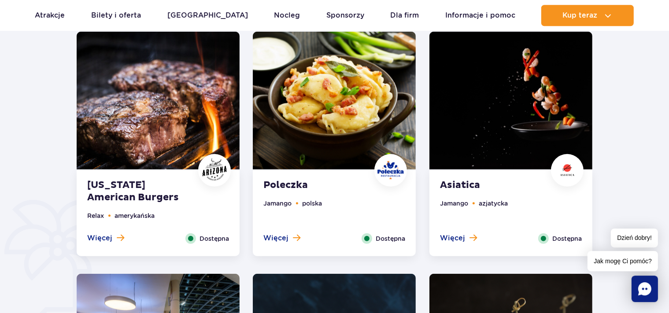
click at [314, 118] on img at bounding box center [334, 101] width 163 height 138
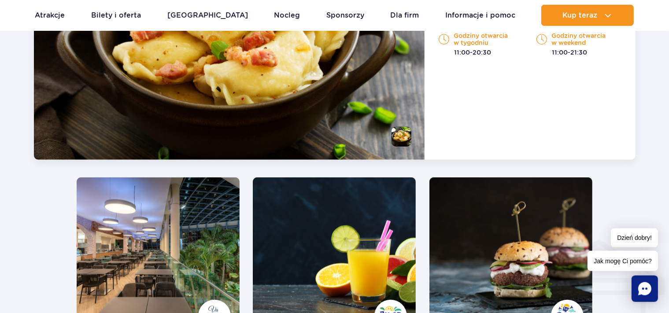
scroll to position [824, 0]
click at [177, 231] on img at bounding box center [158, 246] width 163 height 138
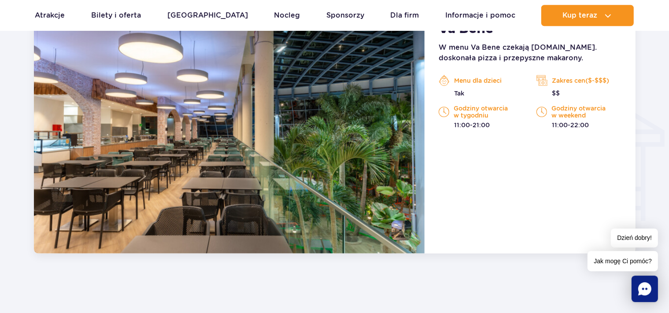
scroll to position [926, 0]
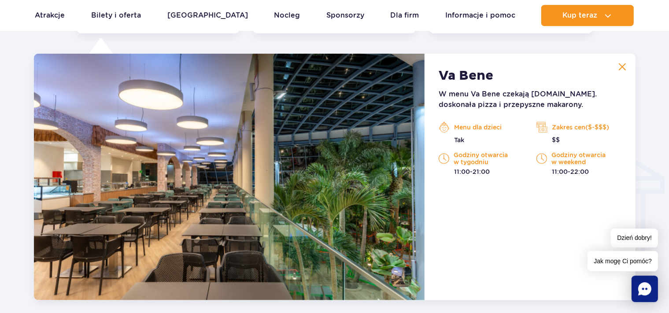
click at [623, 64] on img at bounding box center [622, 67] width 8 height 8
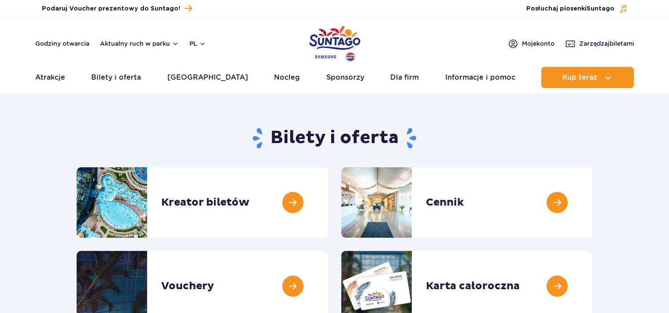
scroll to position [46, 0]
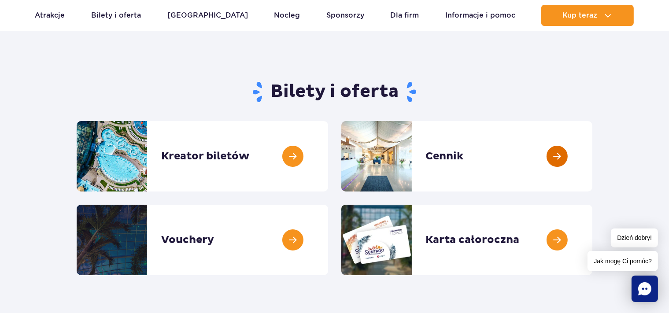
click at [592, 154] on link at bounding box center [592, 156] width 0 height 70
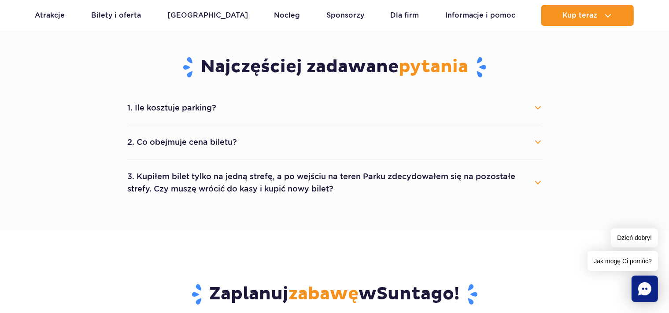
scroll to position [465, 0]
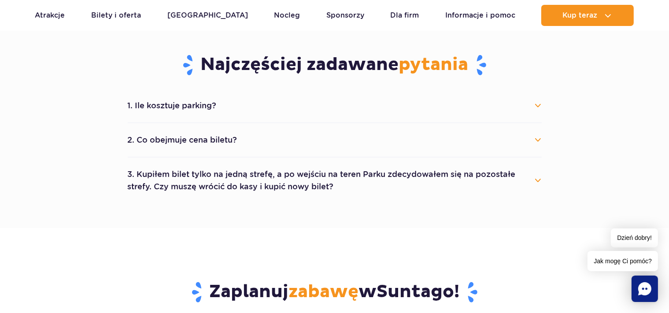
click at [225, 107] on button "1. Ile kosztuje parking?" at bounding box center [335, 105] width 414 height 19
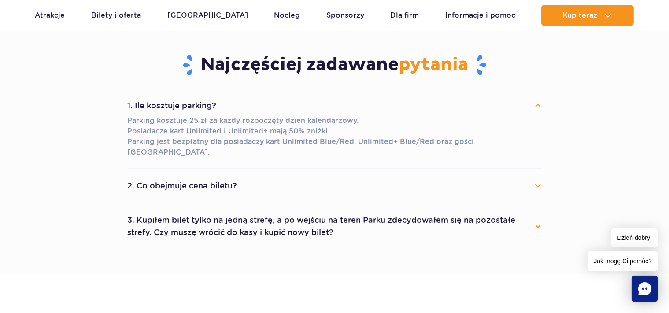
click at [203, 176] on button "2. Co obejmuje cena biletu?" at bounding box center [335, 185] width 414 height 19
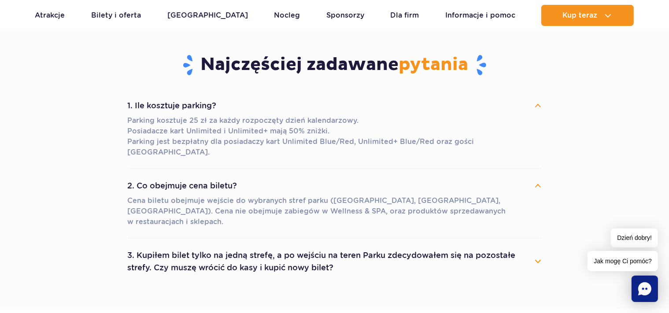
click at [300, 246] on button "3. Kupiłem bilet tylko na jedną strefę, a po wejściu na teren Parku zdecydowałe…" at bounding box center [335, 262] width 414 height 32
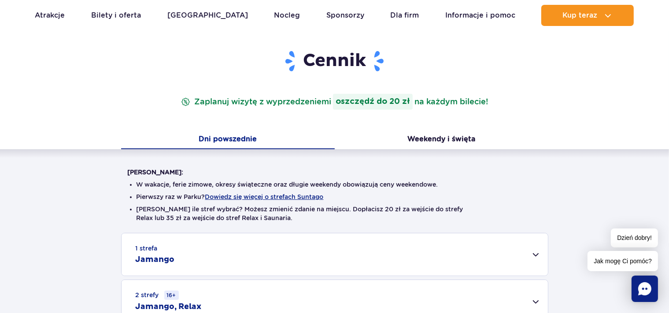
scroll to position [0, 0]
